Goal: Task Accomplishment & Management: Use online tool/utility

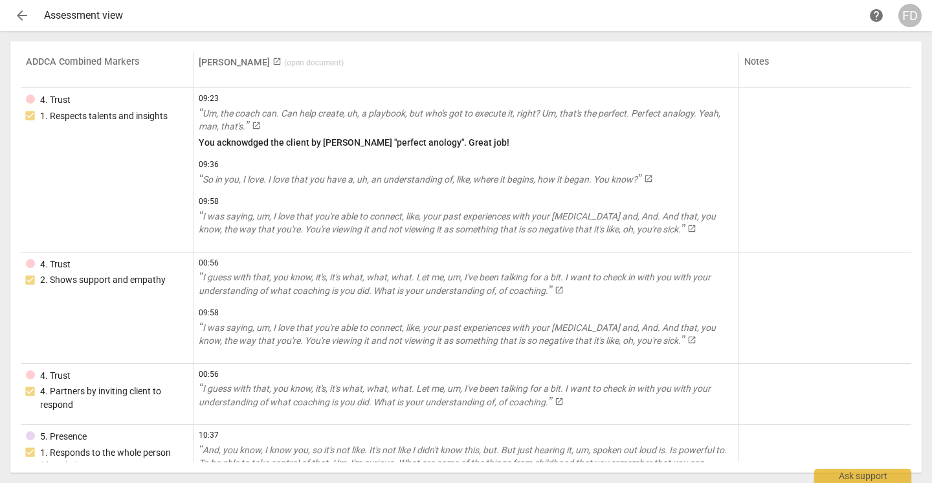
click at [26, 15] on span "arrow_back" at bounding box center [22, 16] width 16 height 16
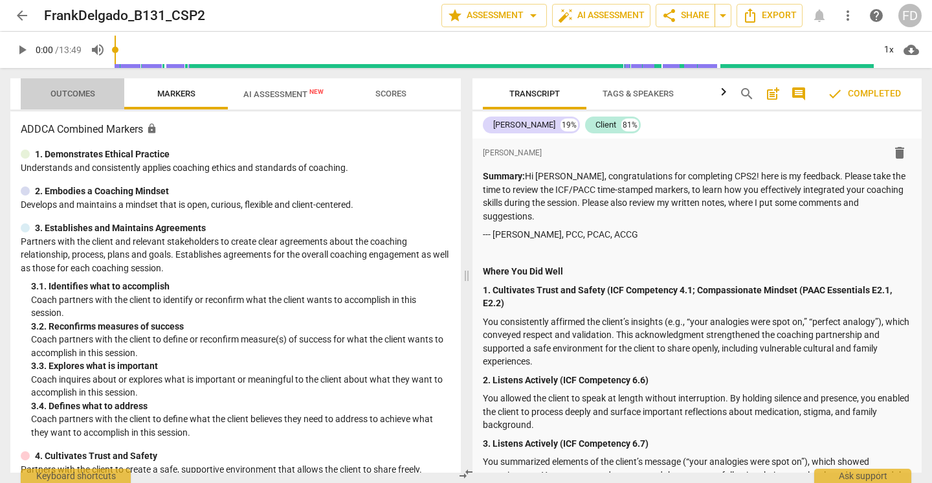
click at [81, 89] on span "Outcomes" at bounding box center [72, 94] width 45 height 10
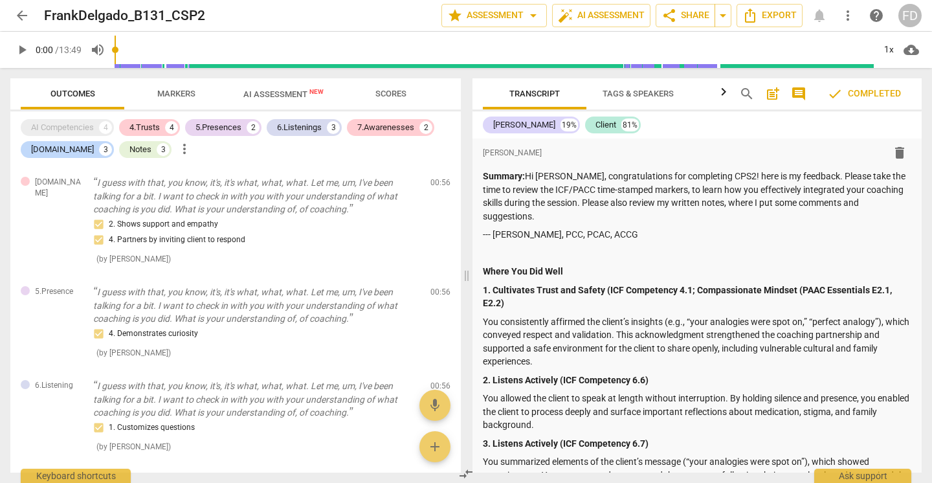
click at [382, 89] on span "Scores" at bounding box center [390, 94] width 31 height 10
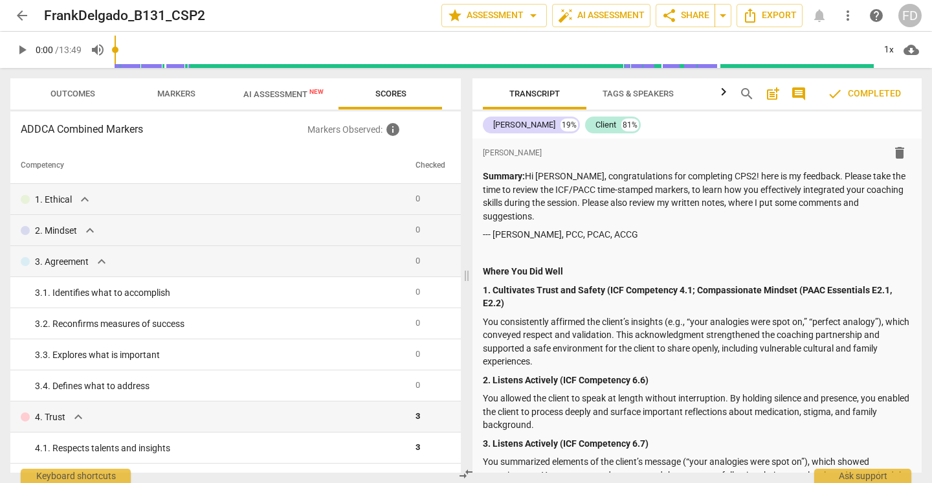
click at [20, 17] on span "arrow_back" at bounding box center [22, 16] width 16 height 16
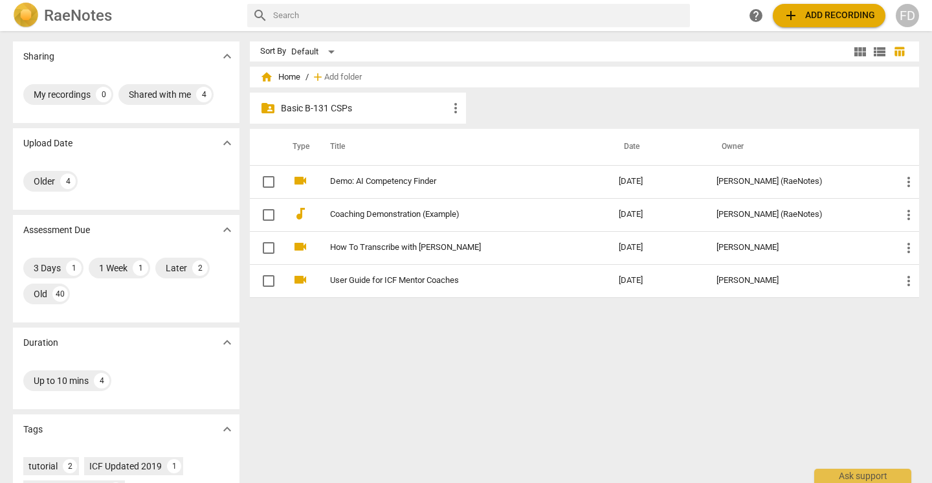
click at [294, 111] on p "Basic B-131 CSPs" at bounding box center [364, 109] width 167 height 14
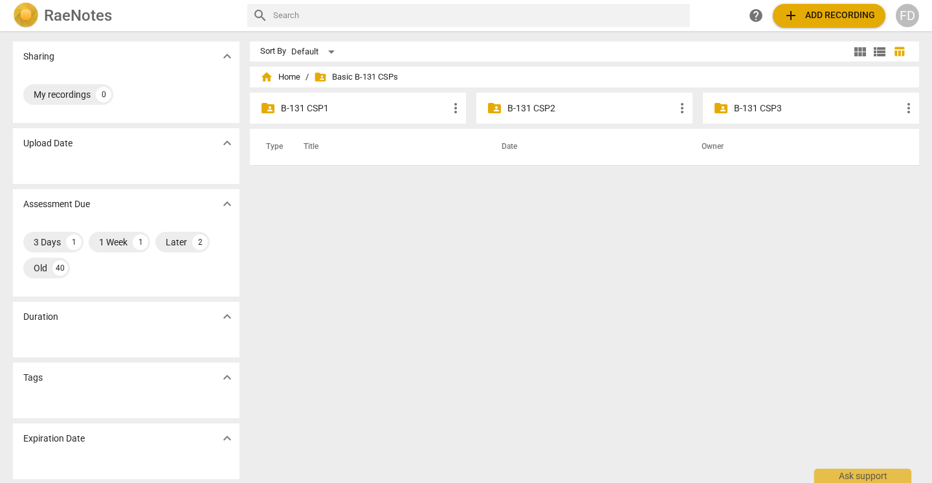
click at [764, 114] on p "B-131 CSP3" at bounding box center [817, 109] width 167 height 14
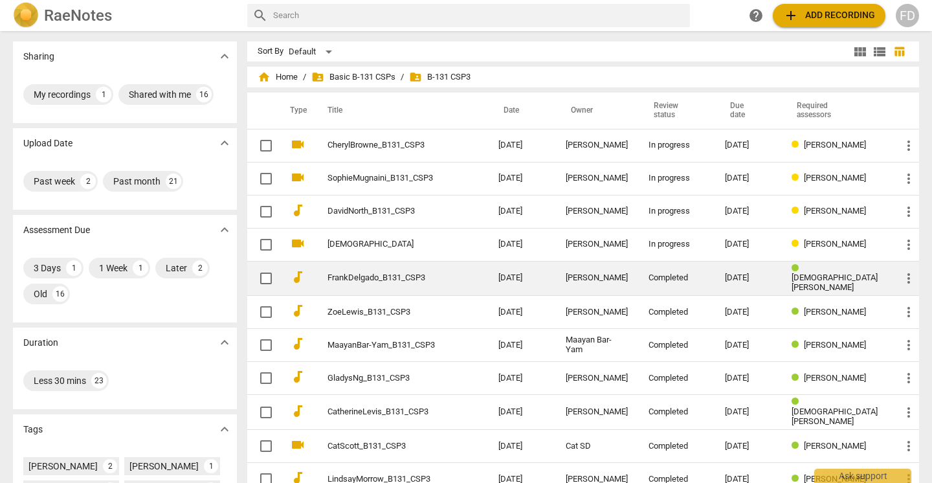
click at [359, 269] on td "FrankDelgado_B131_CSP3" at bounding box center [400, 278] width 176 height 35
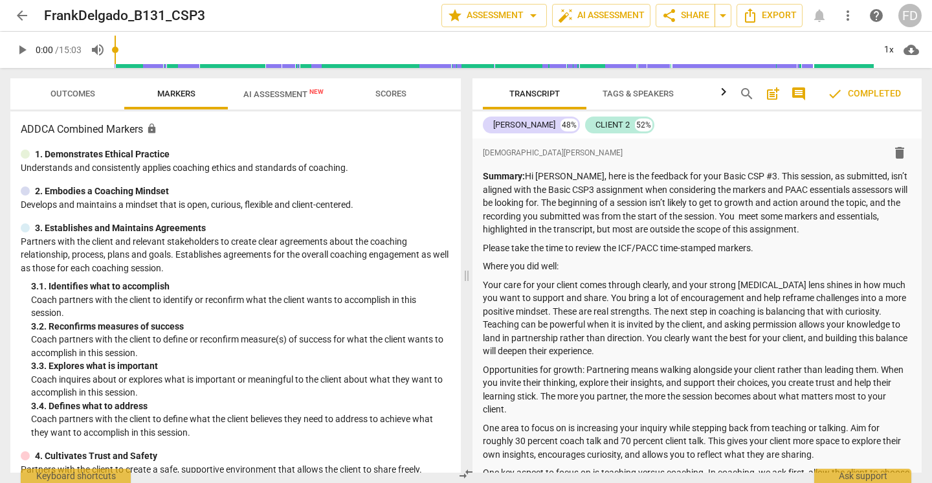
click at [847, 93] on span "check Completed" at bounding box center [864, 94] width 74 height 16
click at [801, 89] on span "comment" at bounding box center [799, 94] width 16 height 16
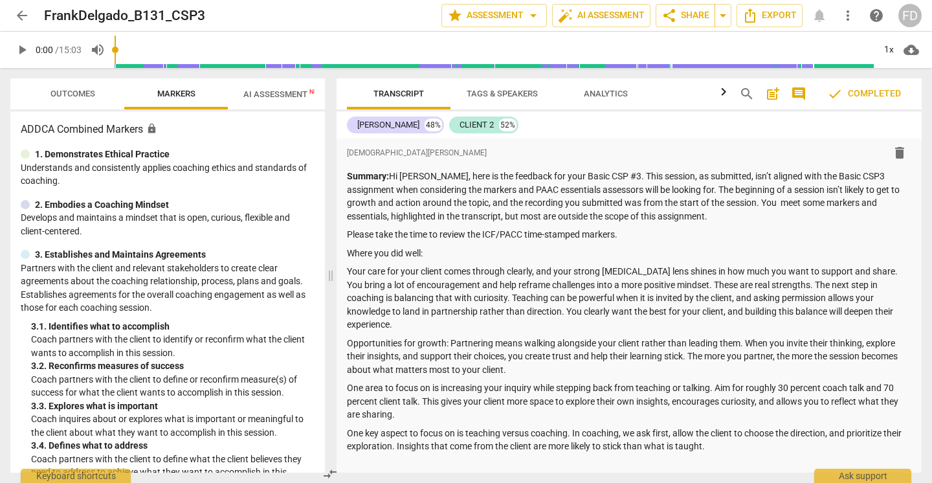
click at [723, 91] on icon "button" at bounding box center [723, 91] width 5 height 8
click at [292, 96] on span "AI Assessment New" at bounding box center [283, 94] width 80 height 10
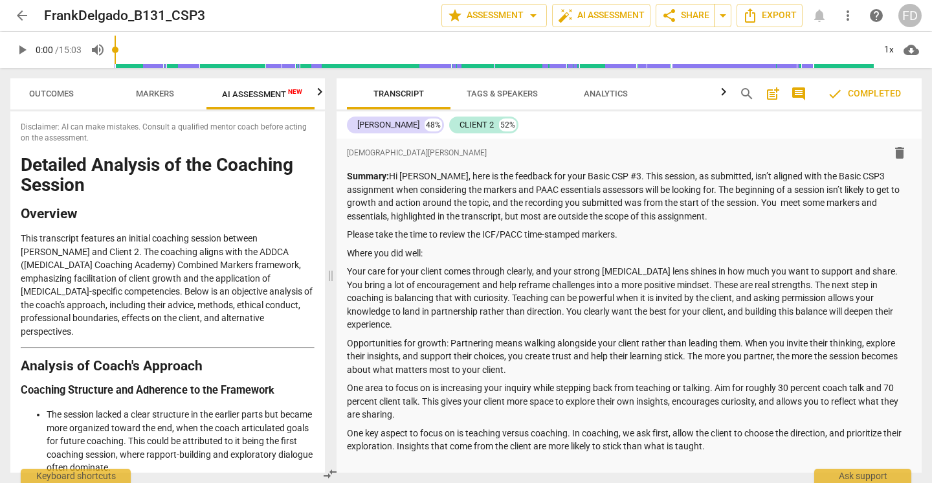
scroll to position [0, 24]
drag, startPoint x: 151, startPoint y: 97, endPoint x: 133, endPoint y: 97, distance: 18.8
click at [133, 97] on span "Markers" at bounding box center [152, 94] width 38 height 10
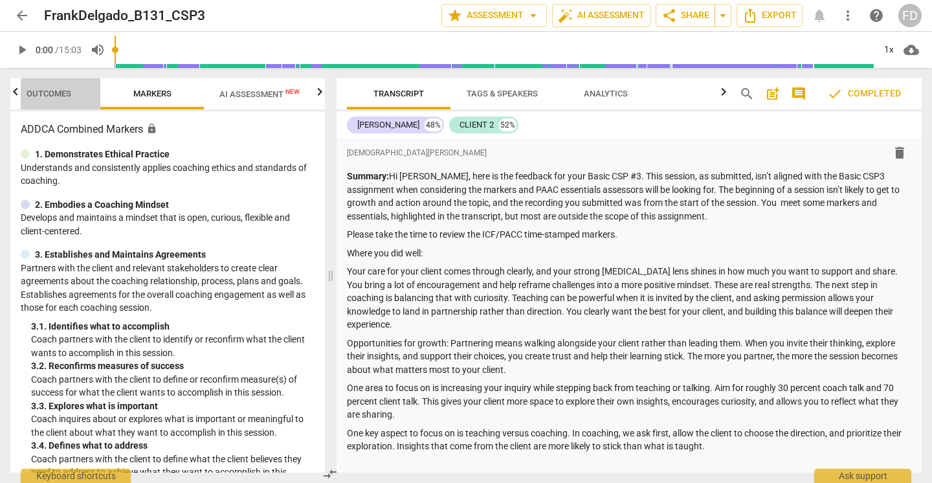
click at [21, 94] on span "Outcomes" at bounding box center [49, 93] width 76 height 17
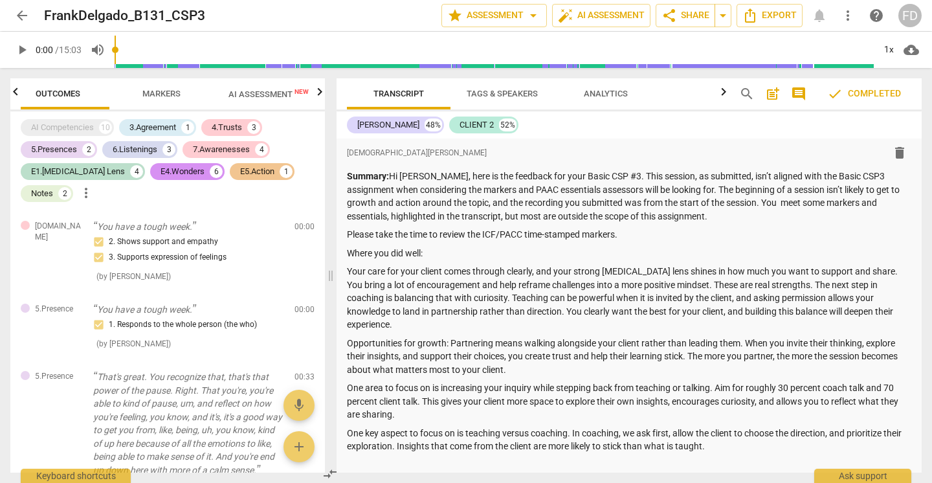
scroll to position [0, 0]
click at [161, 94] on span "Markers" at bounding box center [176, 94] width 38 height 10
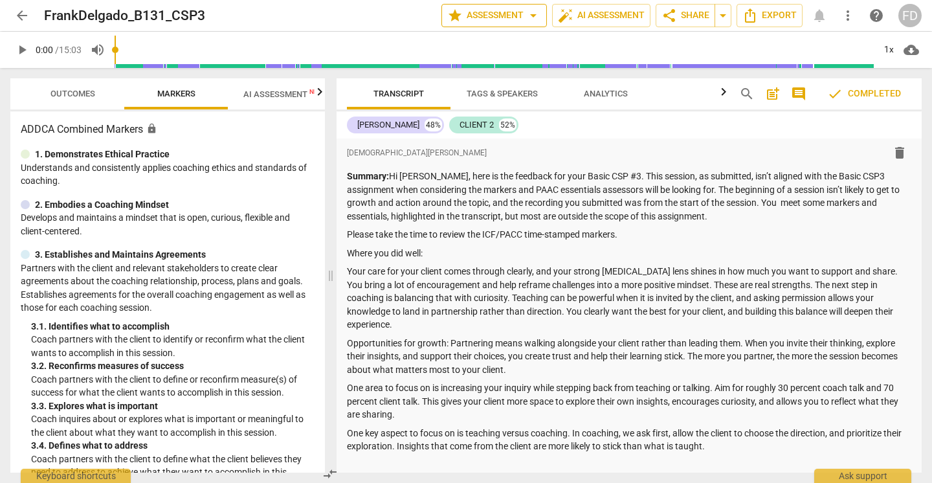
click at [521, 17] on span "star Assessment arrow_drop_down" at bounding box center [494, 16] width 94 height 16
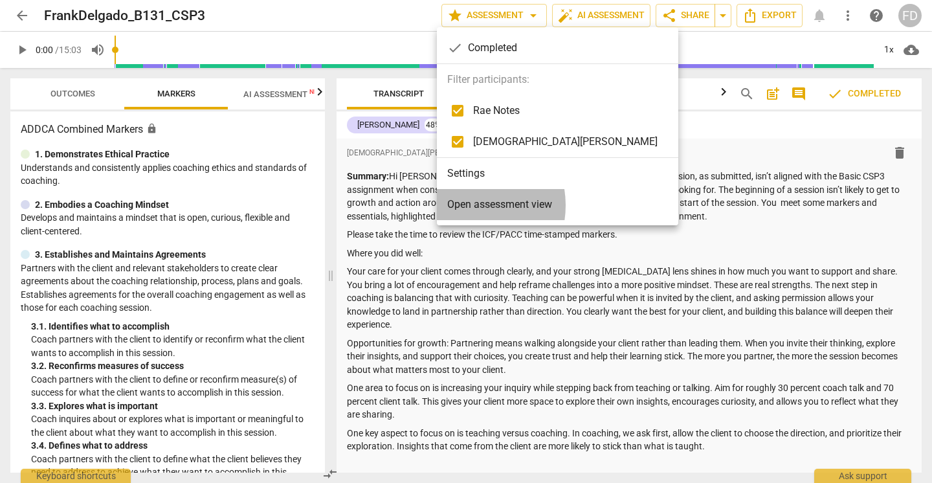
click at [463, 206] on span "Open assessment view" at bounding box center [499, 205] width 105 height 16
